Goal: Transaction & Acquisition: Purchase product/service

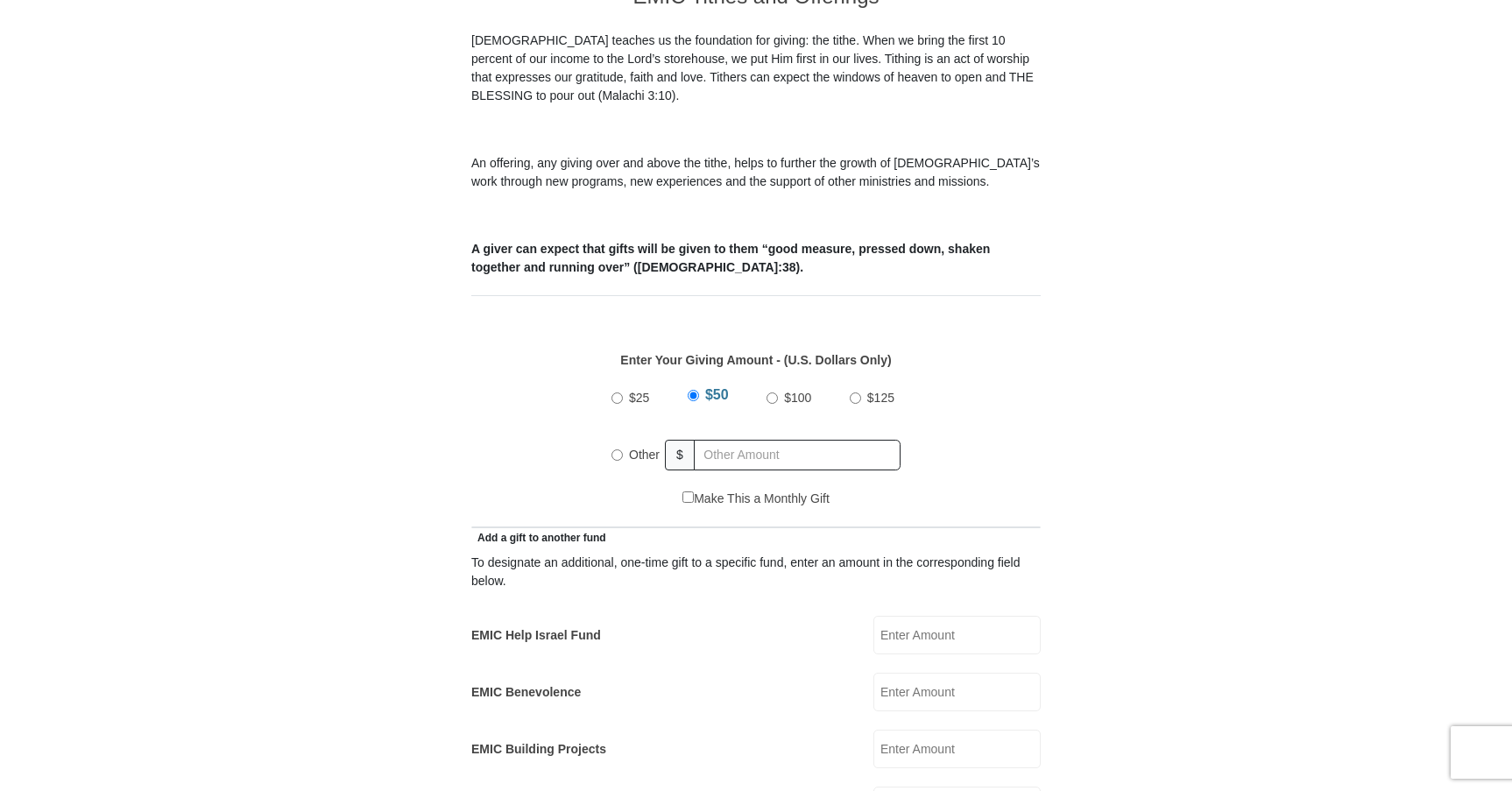
drag, startPoint x: 615, startPoint y: 431, endPoint x: 717, endPoint y: 447, distance: 103.2
click at [615, 450] on input "Other" at bounding box center [618, 455] width 12 height 12
radio input "true"
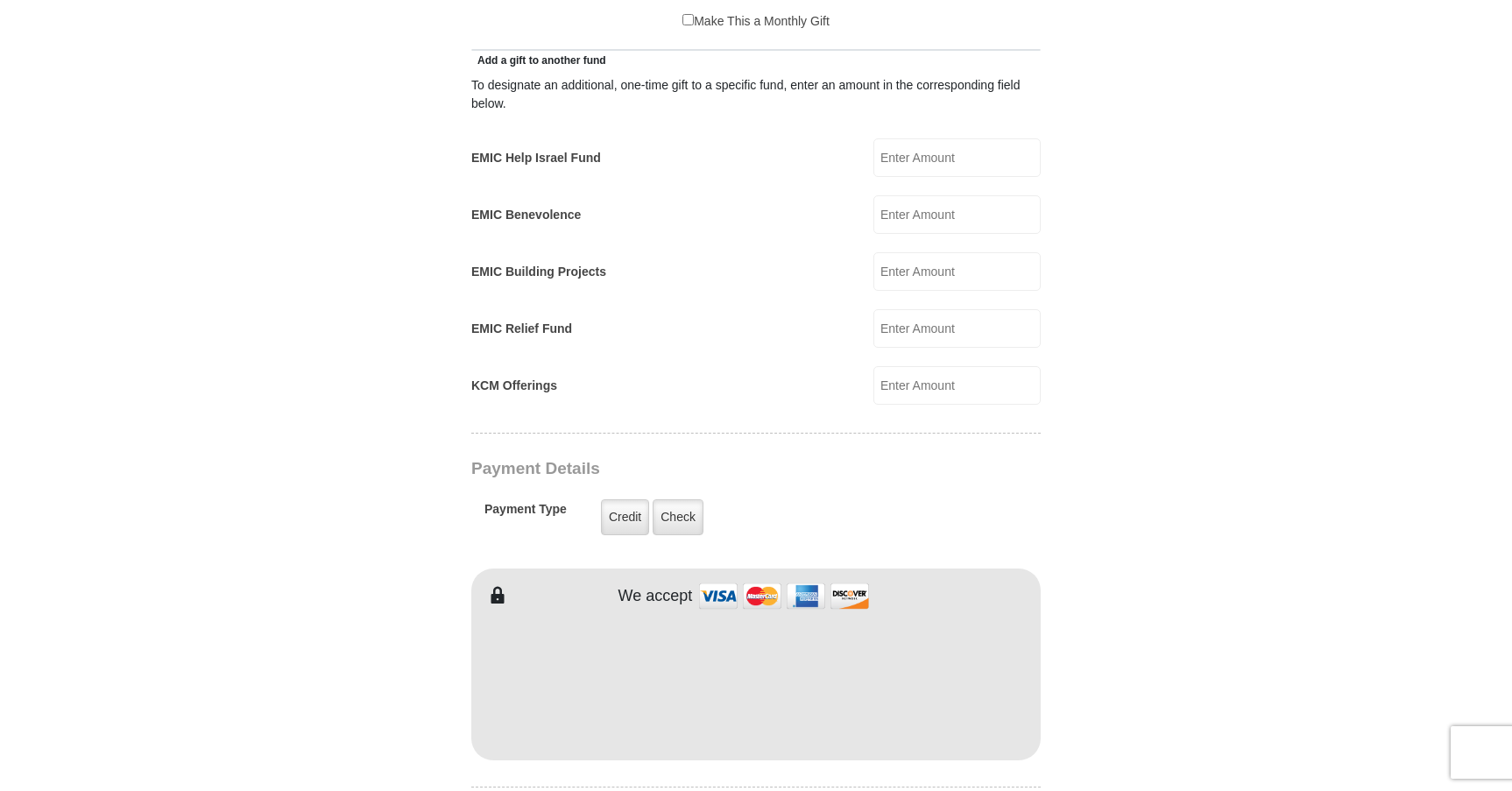
scroll to position [1050, 0]
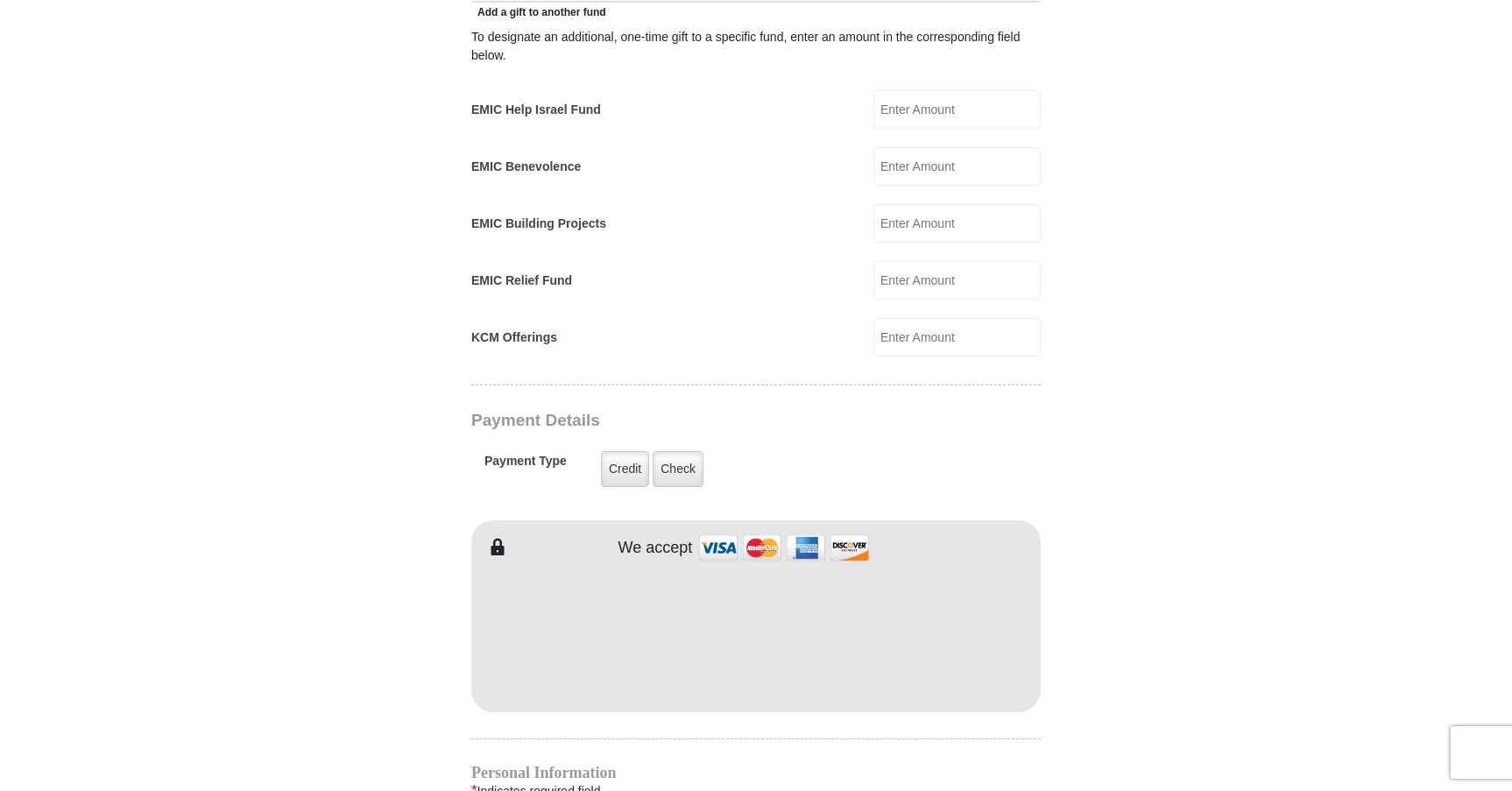
type input "85"
type input "SARAH"
type input "YOON"
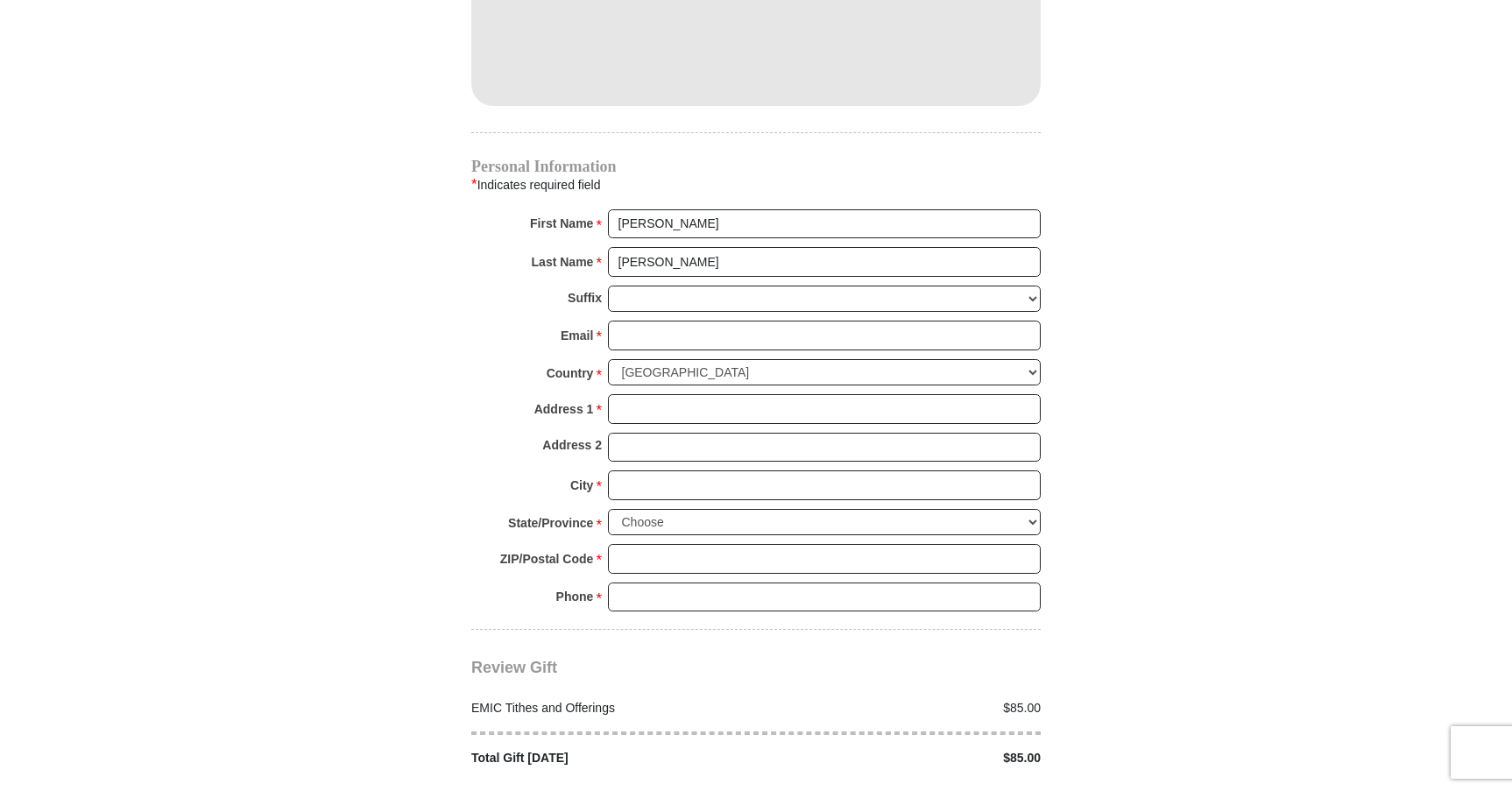
scroll to position [1664, 0]
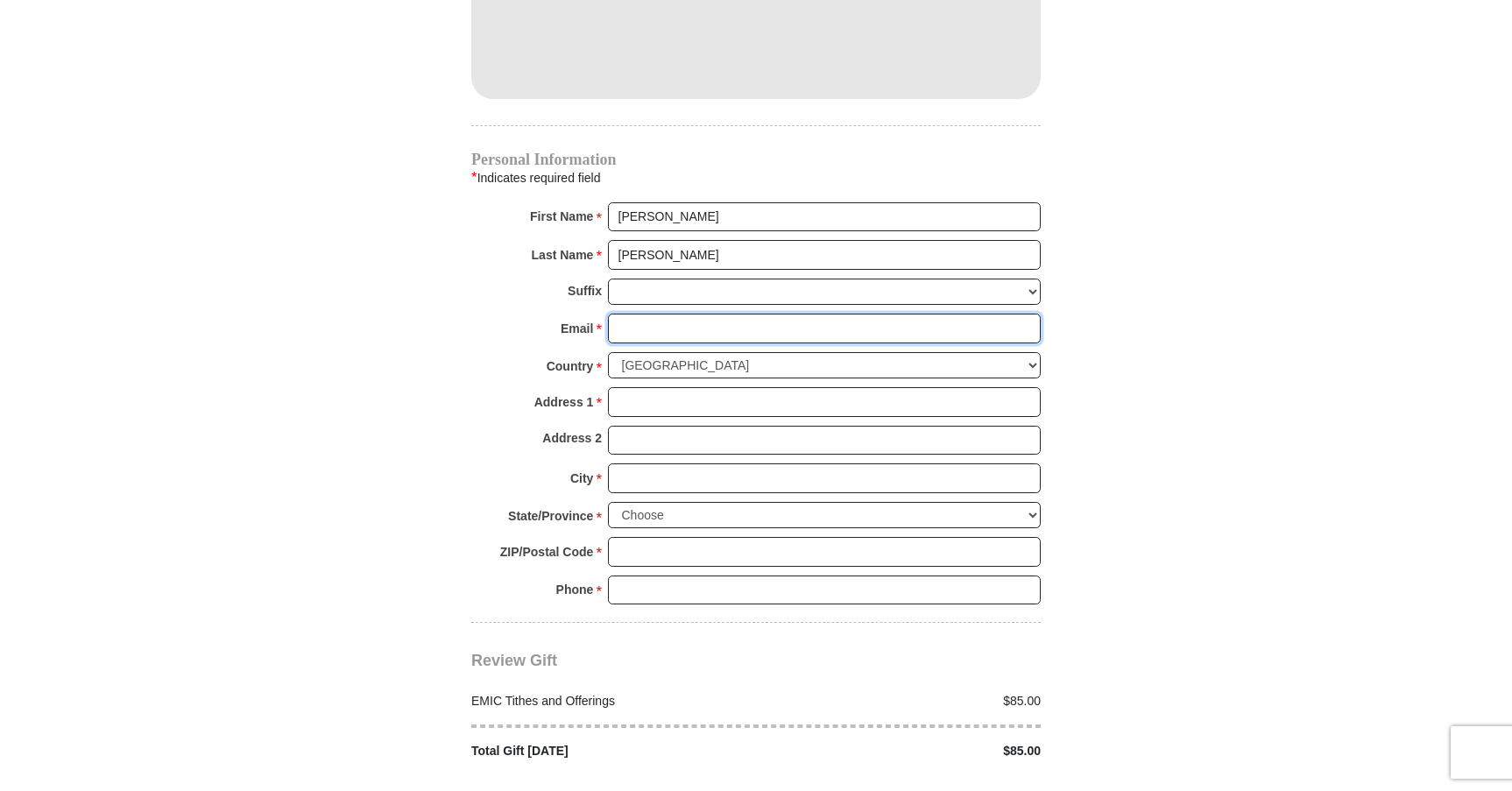
click at [671, 314] on input "Email *" at bounding box center [824, 328] width 432 height 30
type input "SARZPDX@GMAIL.COM"
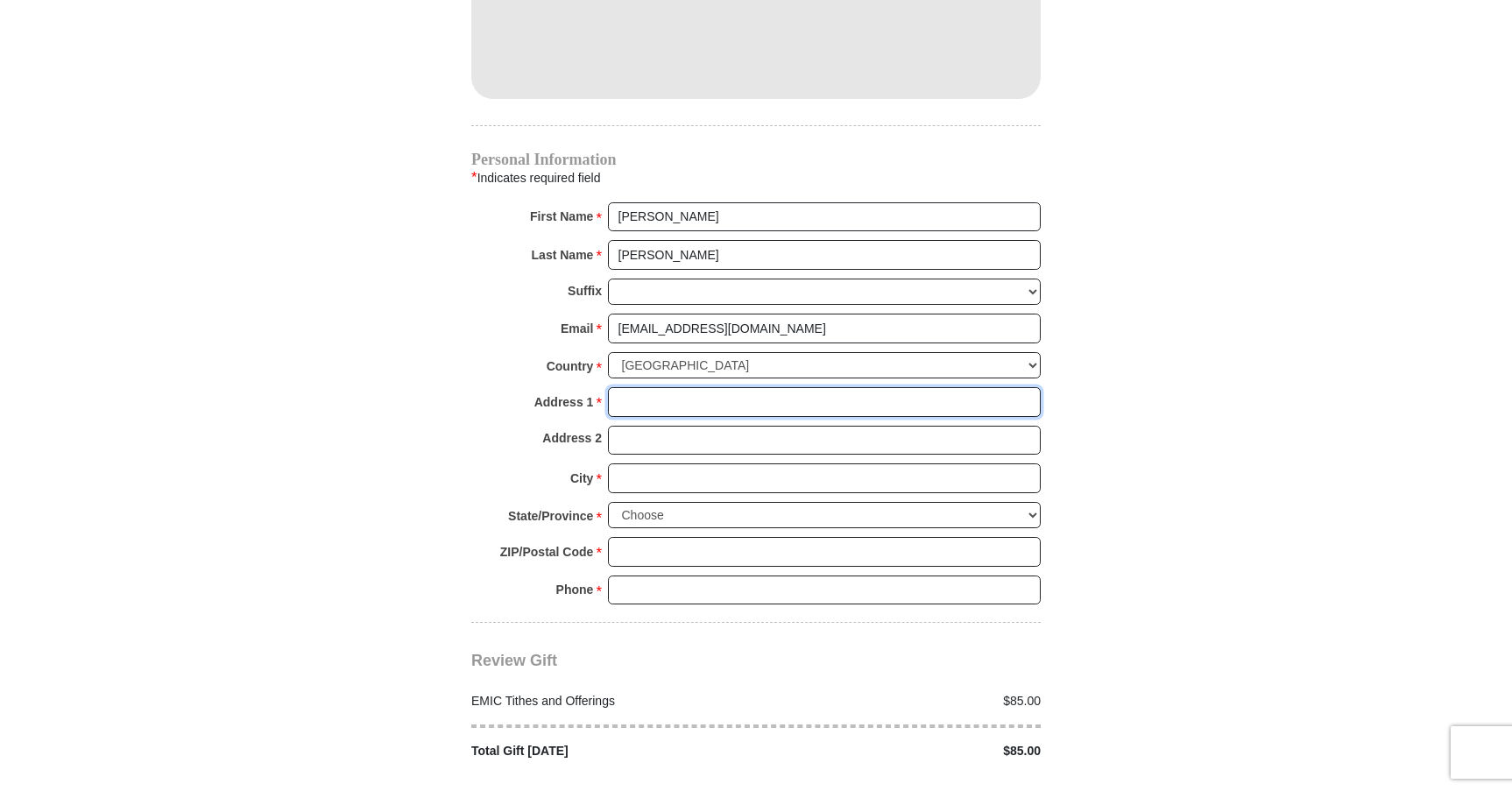
type input "14700 SW BEARD RD APT 239"
type input "BEAVERTON"
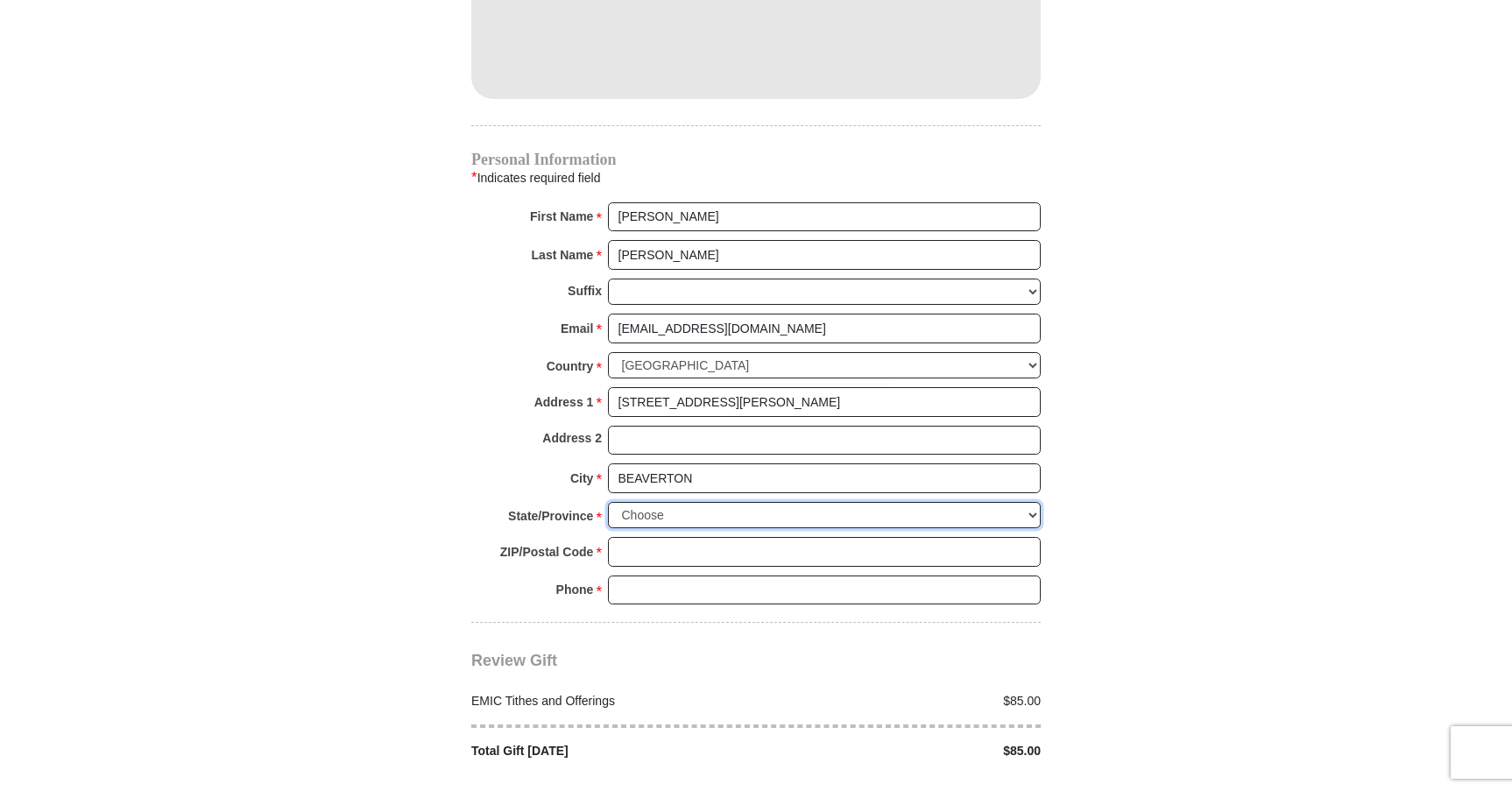
select select "OR"
type input "97007"
type input "5032674243"
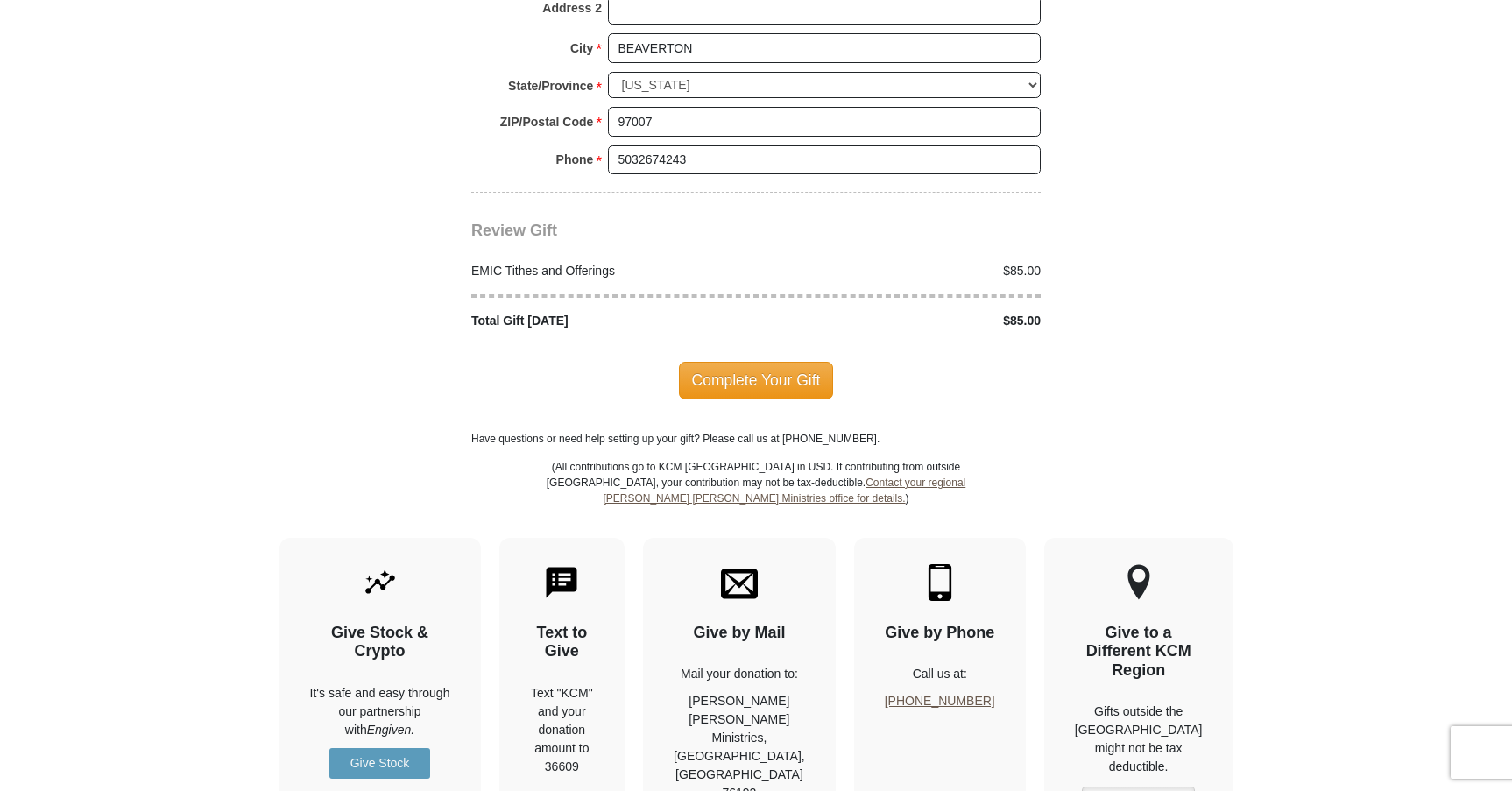
scroll to position [2102, 0]
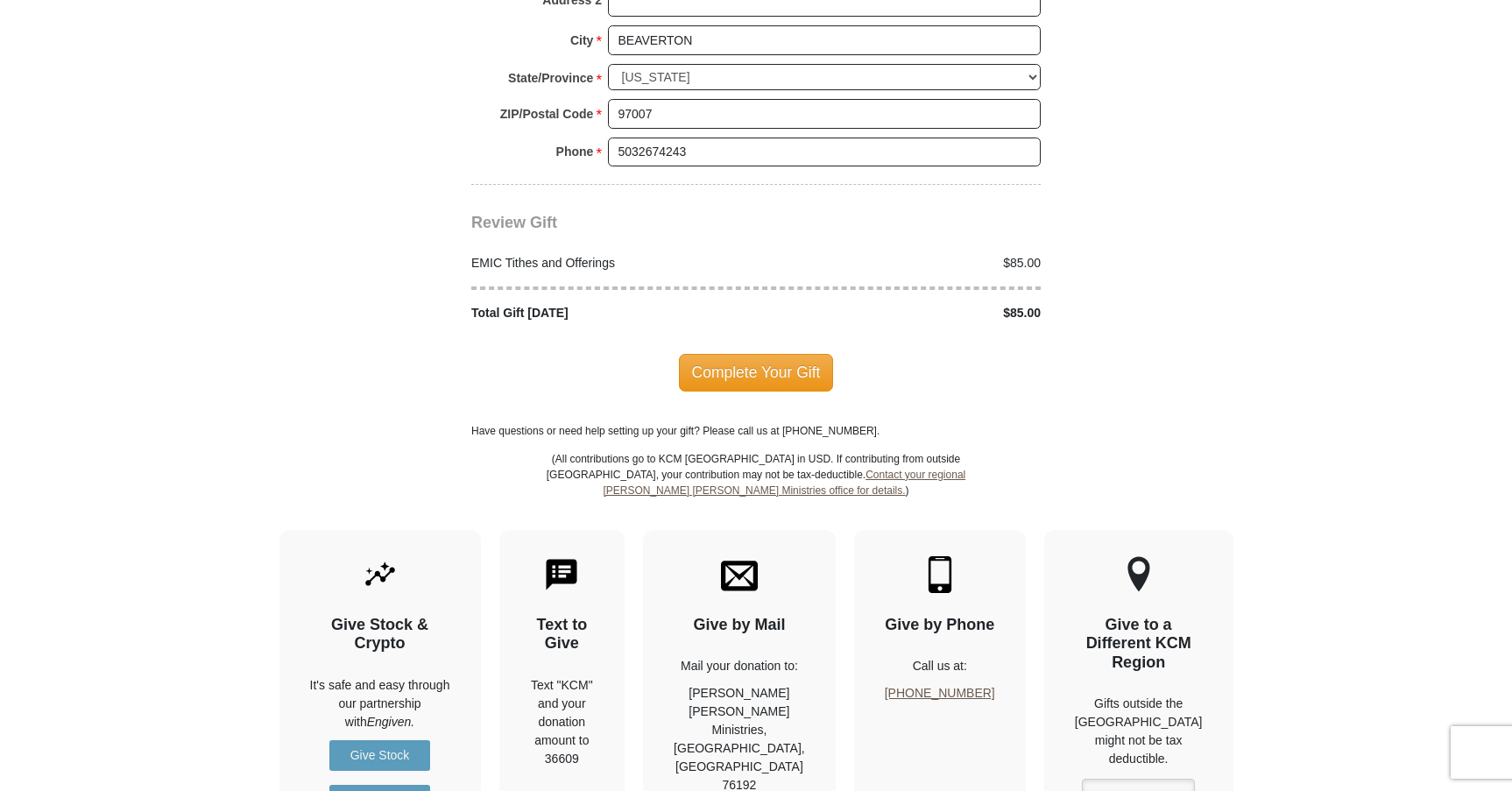
click at [737, 355] on span "Complete Your Gift" at bounding box center [756, 372] width 155 height 37
